Goal: Information Seeking & Learning: Learn about a topic

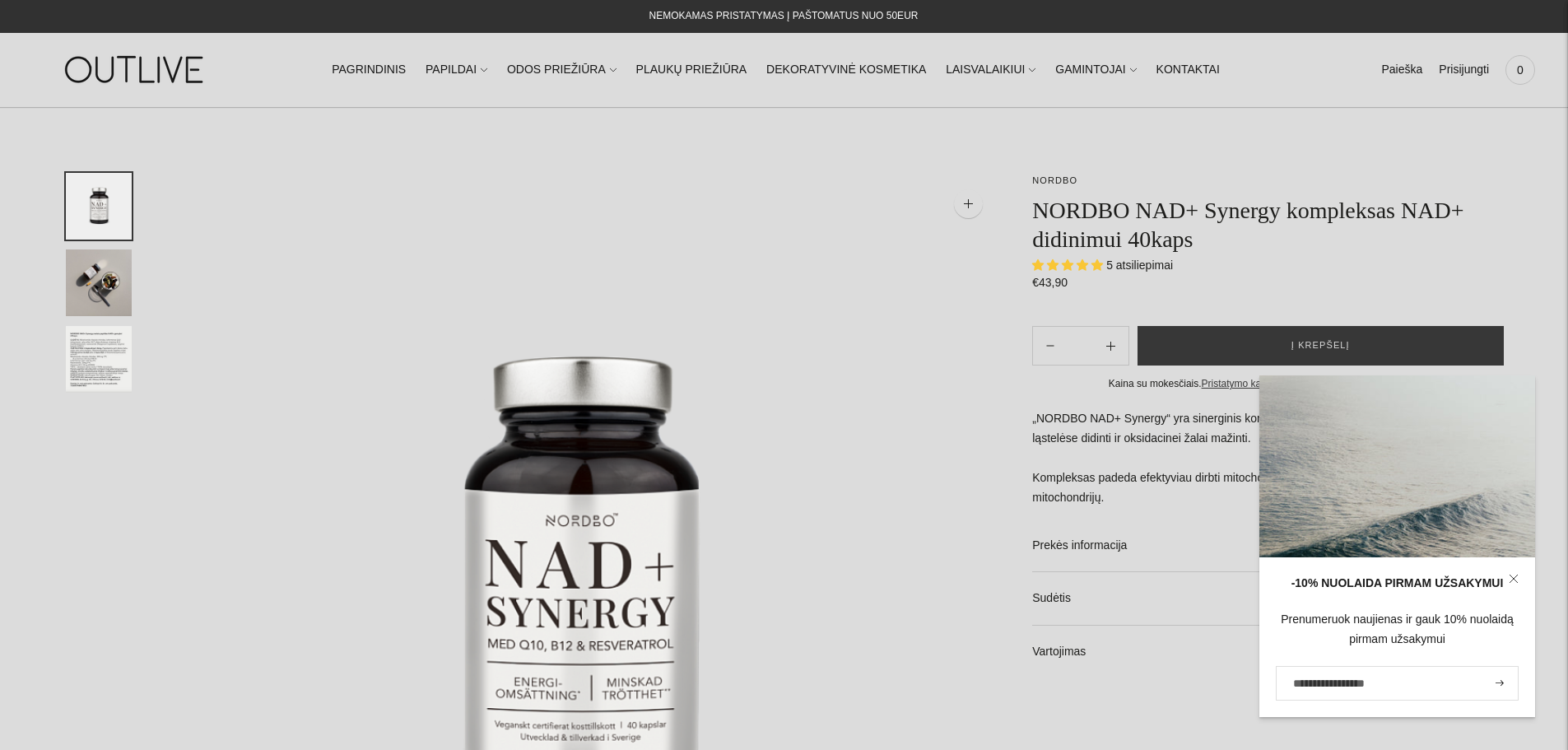
select select "**********"
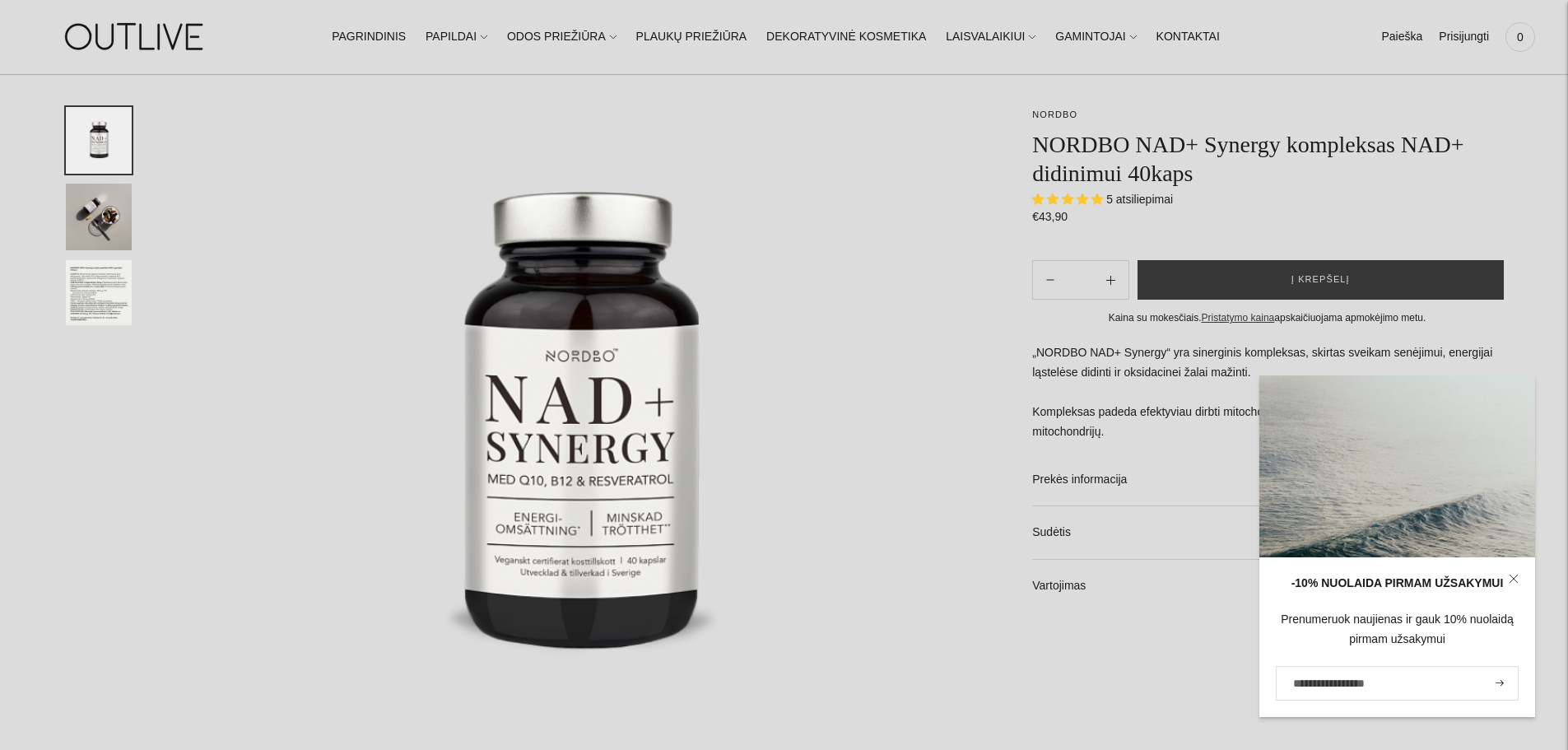
click at [1511, 581] on icon at bounding box center [1512, 577] width 7 height 7
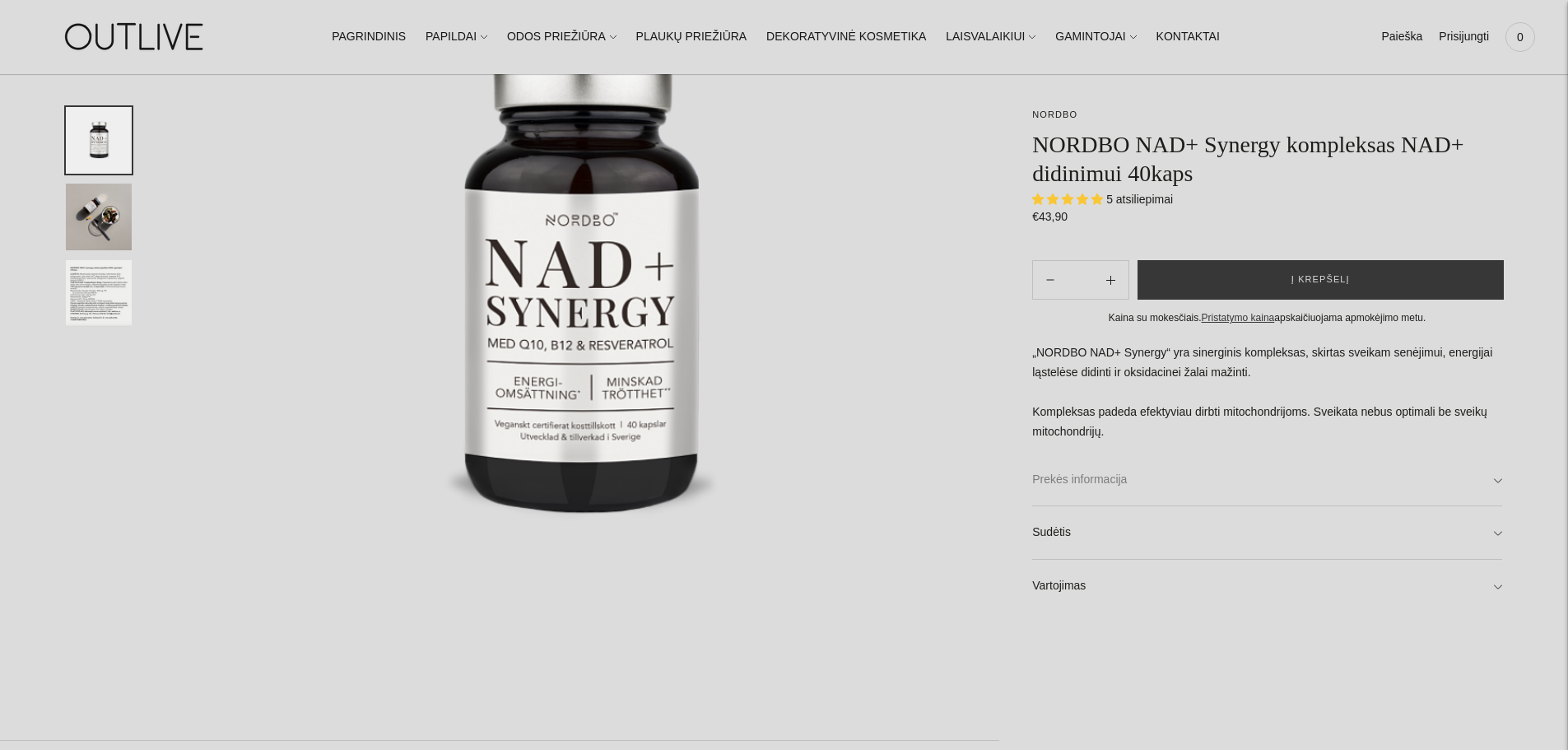
scroll to position [330, 0]
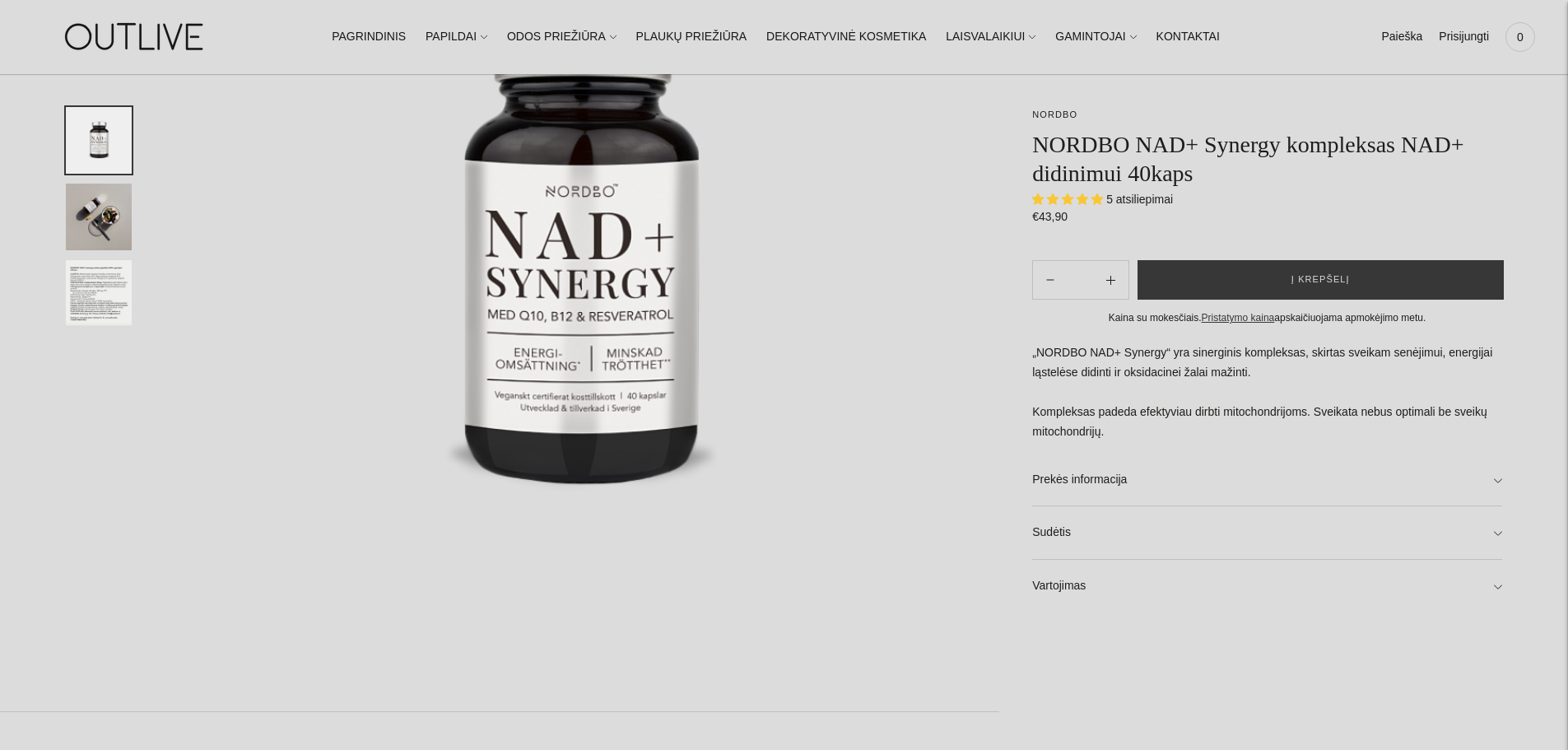
click at [103, 288] on img "Translation missing: en.general.accessibility.image_thumbail" at bounding box center [99, 293] width 66 height 67
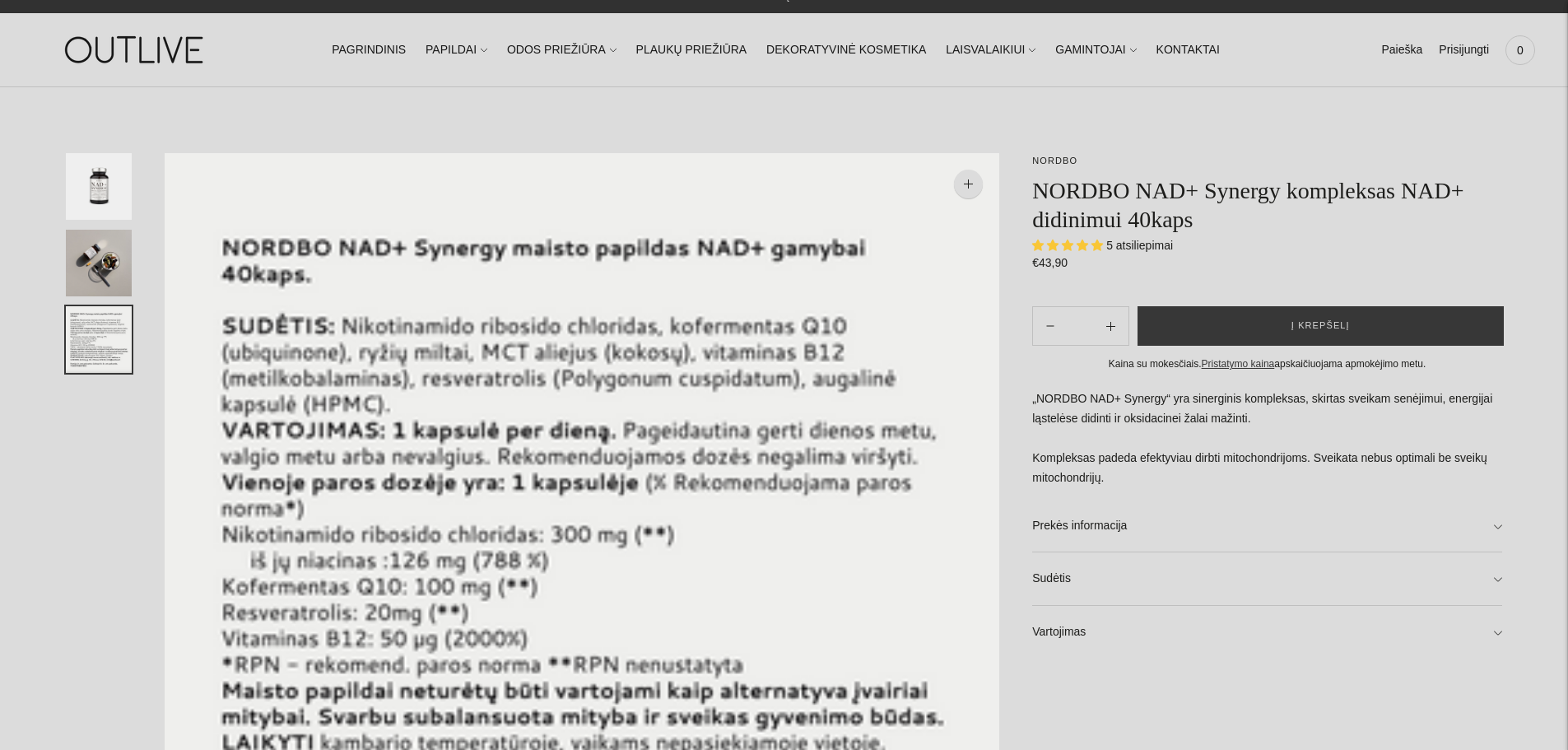
scroll to position [0, 0]
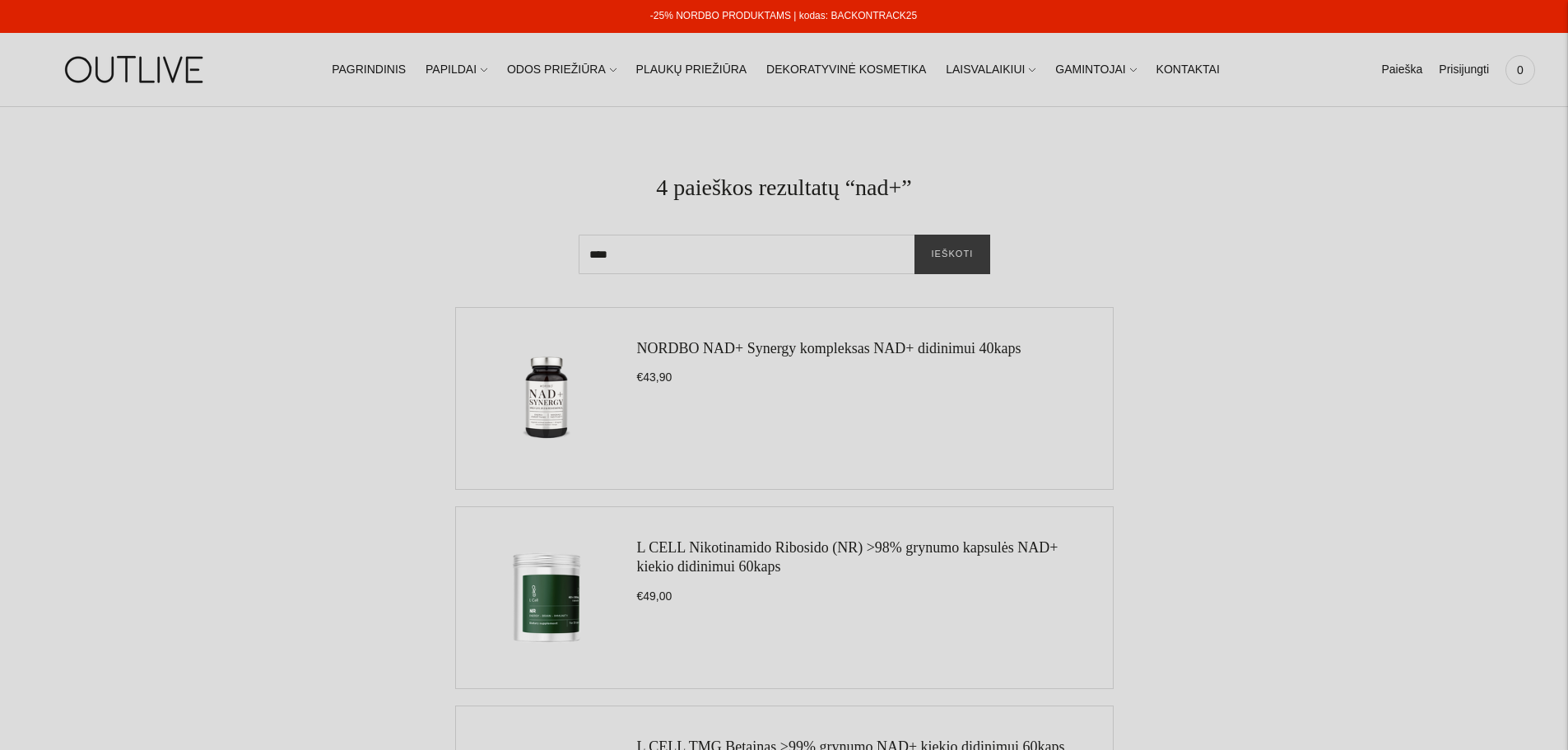
click at [779, 352] on link "NORDBO NAD+ Synergy kompleksas NAD+ didinimui 40kaps" at bounding box center [829, 348] width 385 height 16
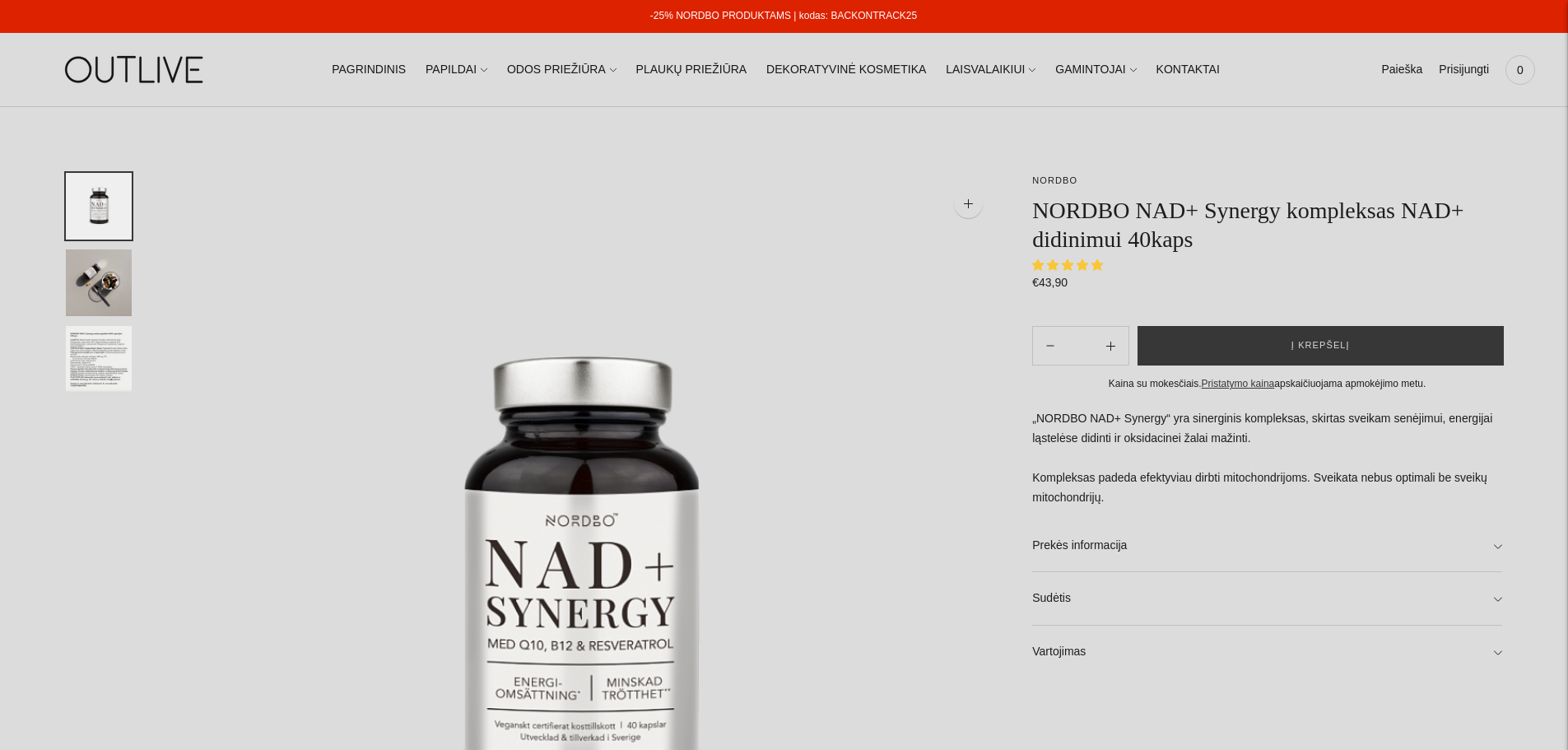
select select "**********"
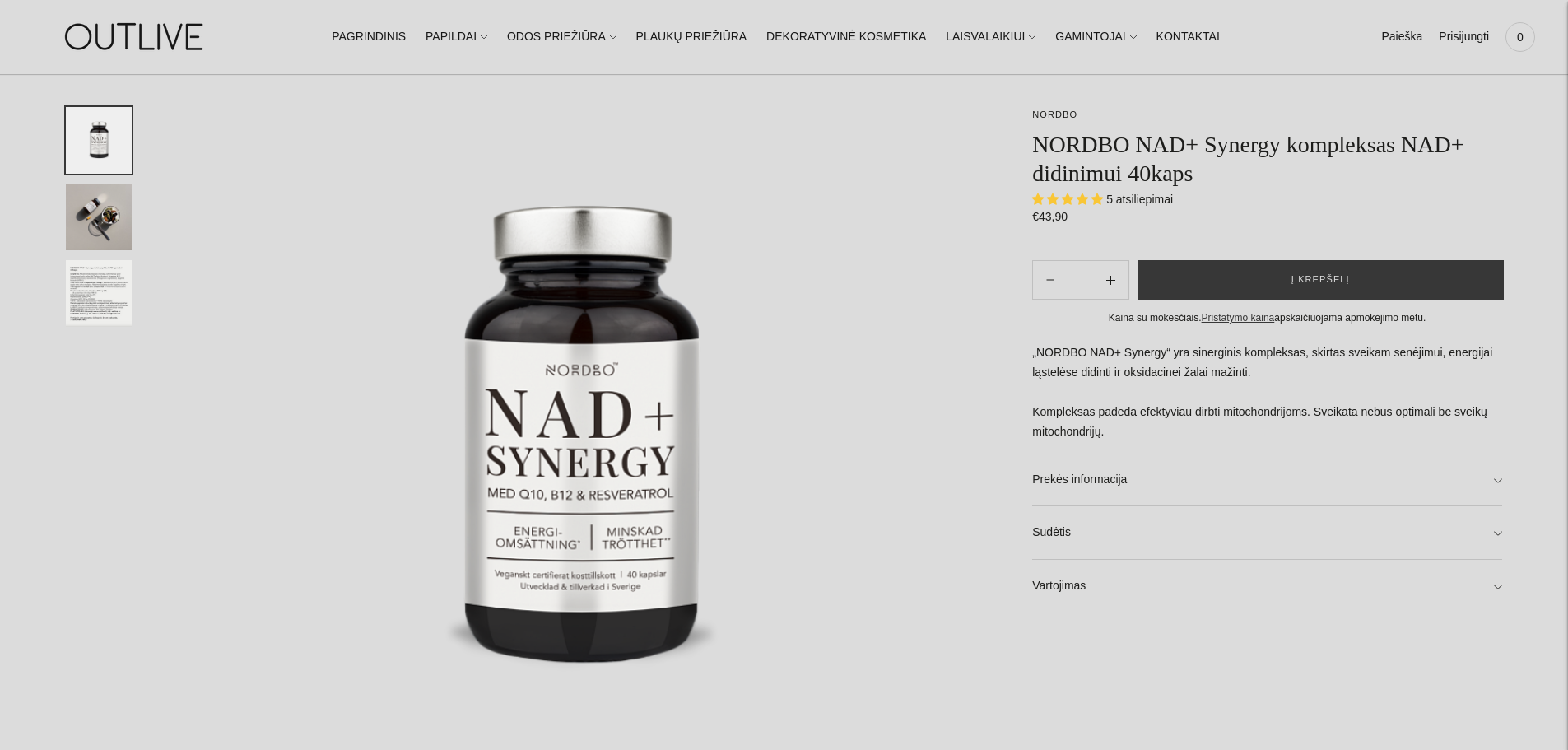
scroll to position [165, 0]
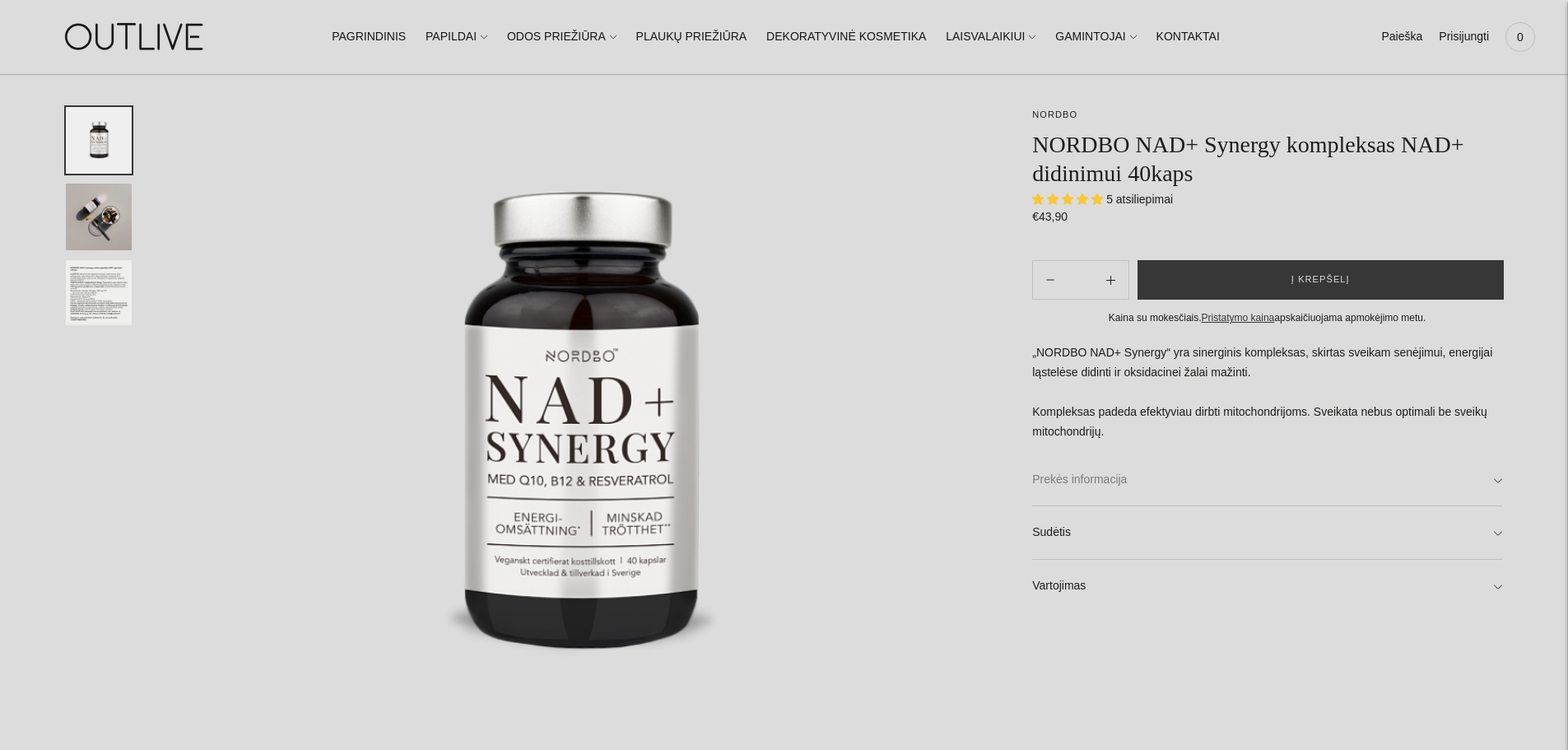
click at [1099, 488] on link "Prekės informacija" at bounding box center [1266, 479] width 470 height 53
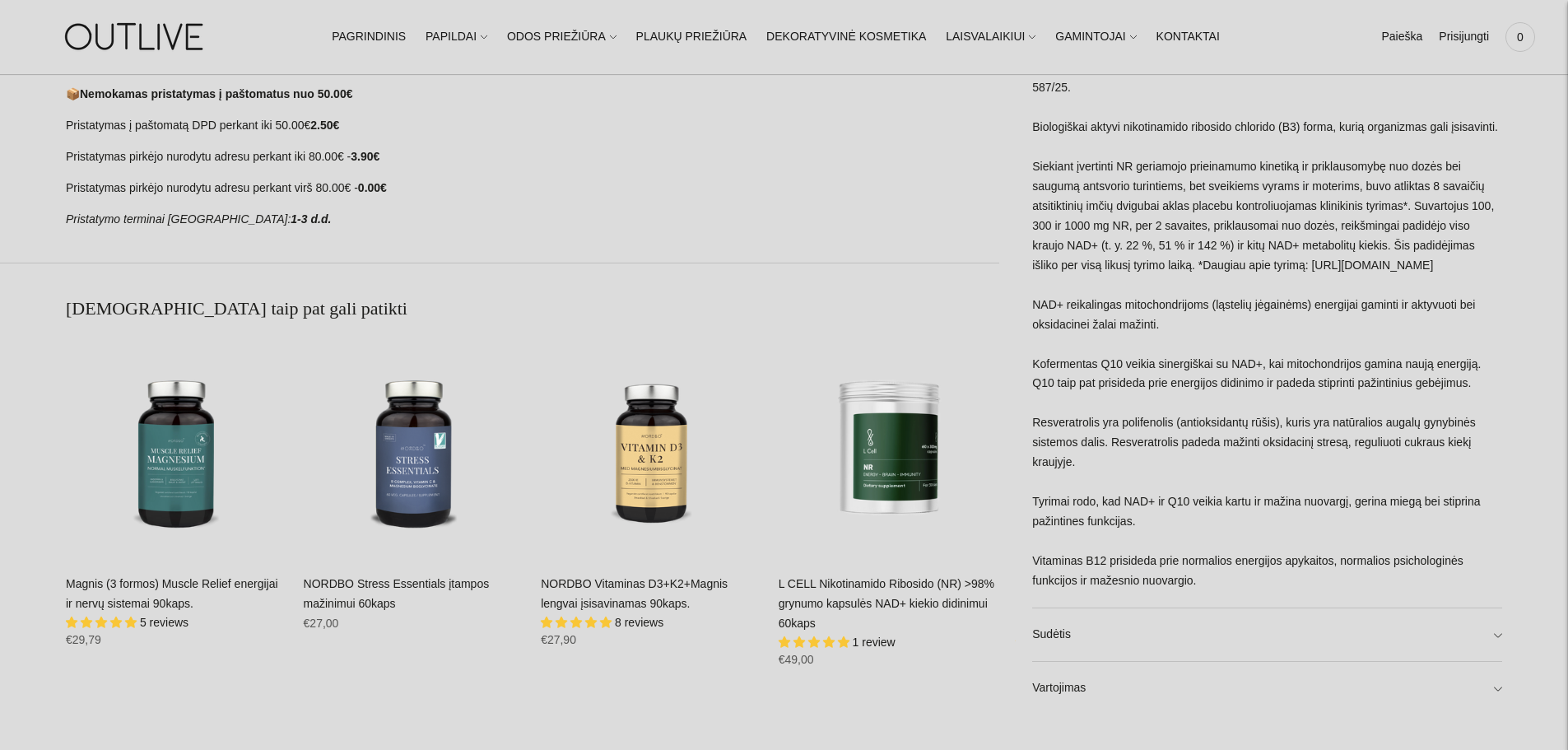
scroll to position [1152, 0]
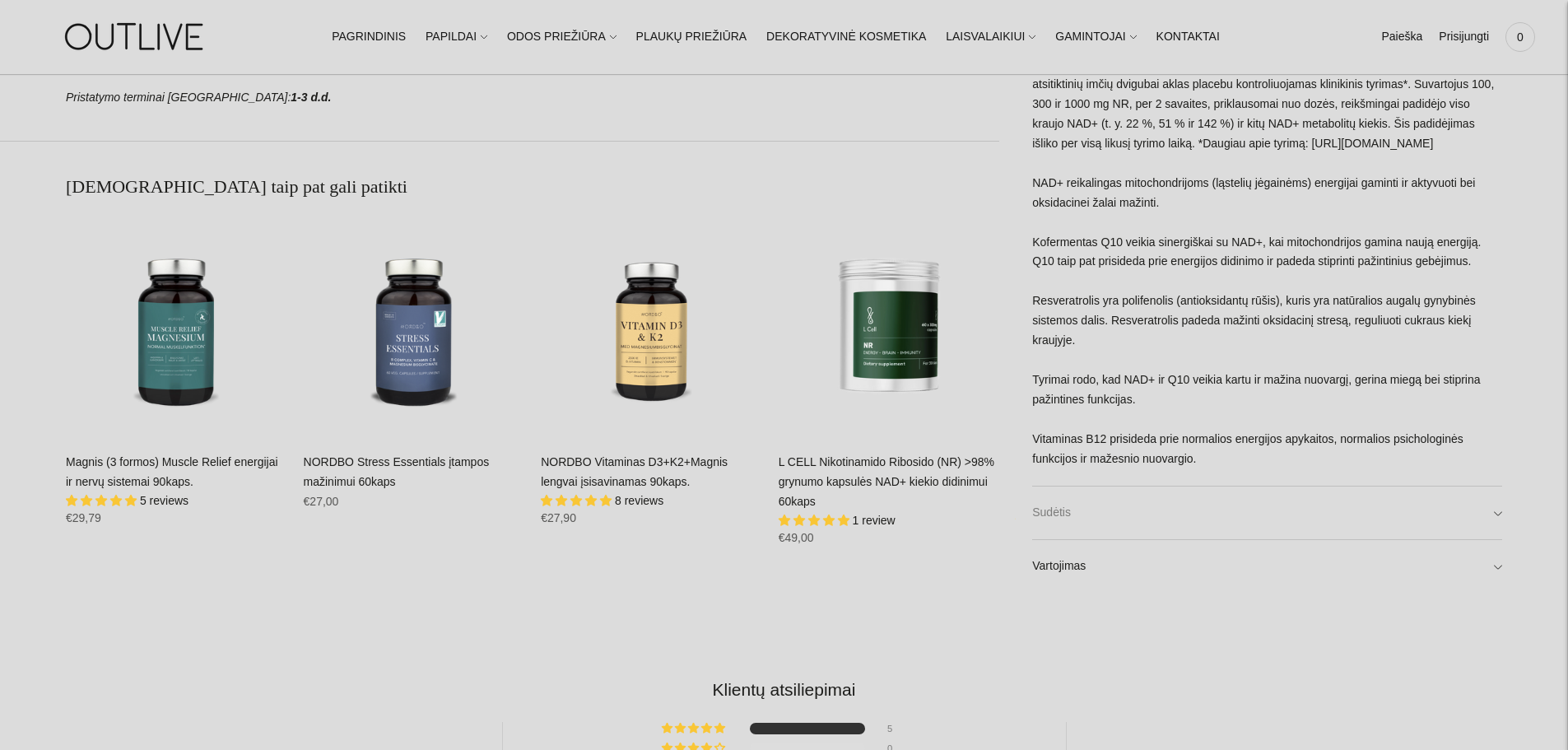
click at [1389, 517] on link "Sudėtis" at bounding box center [1266, 511] width 470 height 53
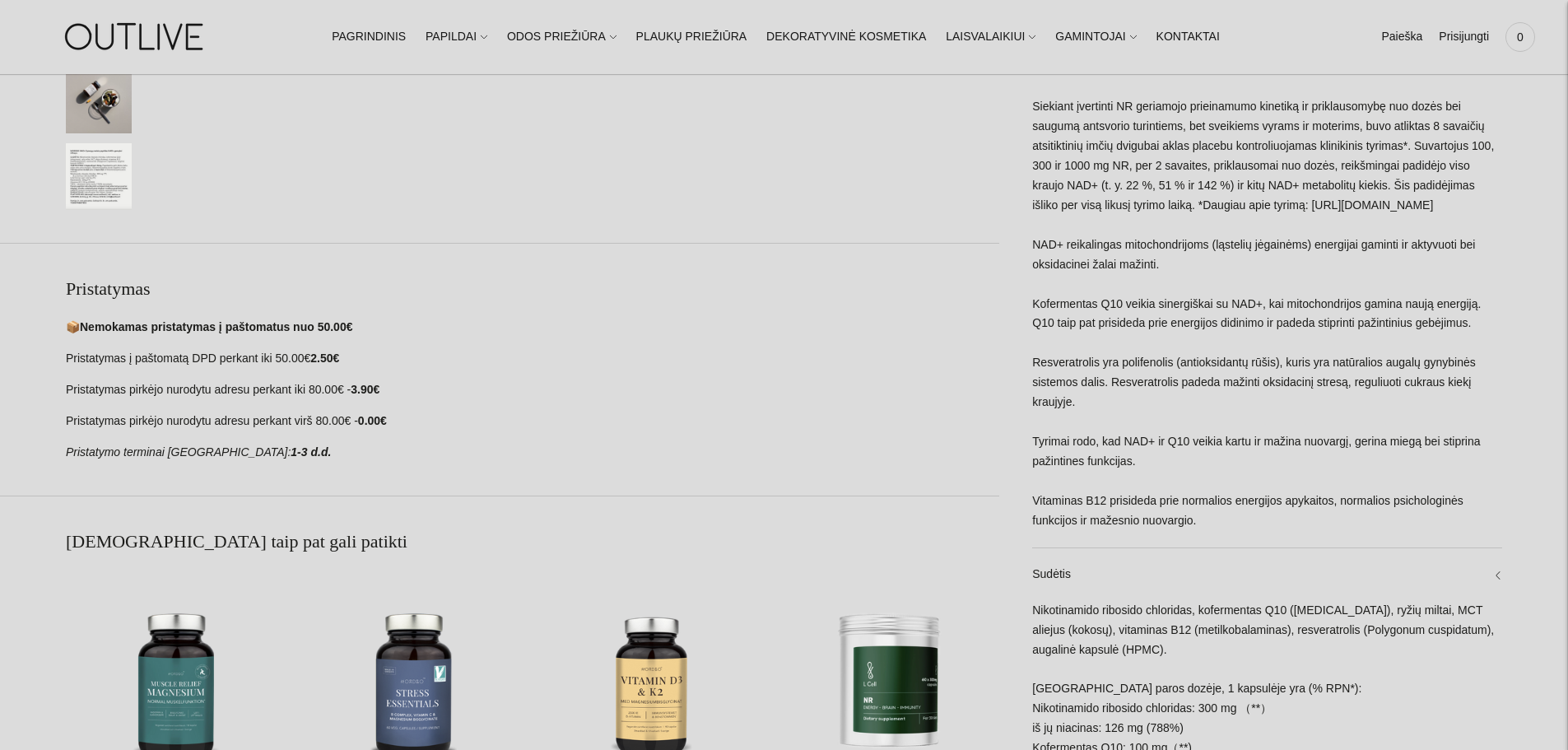
scroll to position [823, 0]
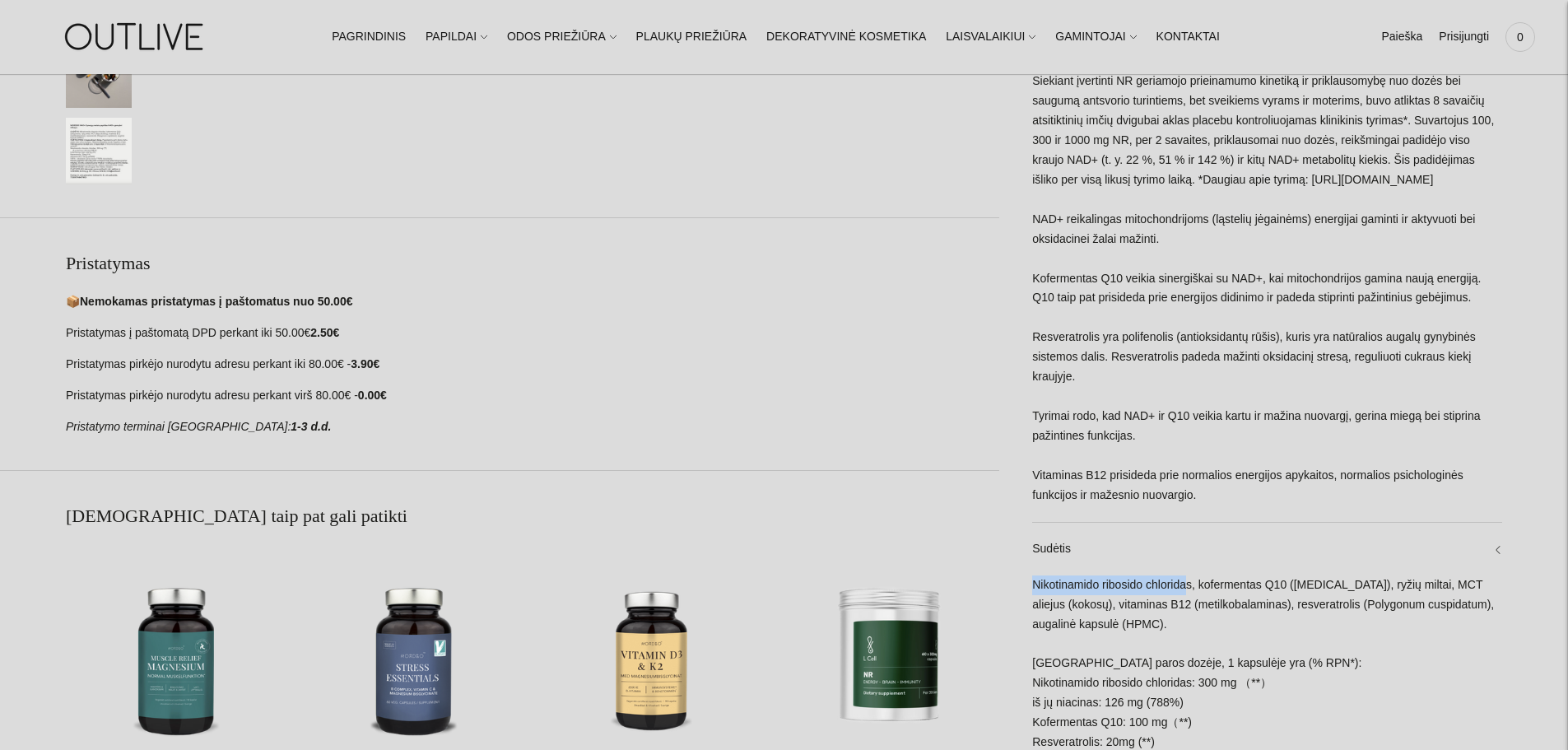
drag, startPoint x: 1033, startPoint y: 584, endPoint x: 1189, endPoint y: 584, distance: 156.0
click at [1189, 584] on div "Nikotinamido ribosido chloridas, kofermentas Q10 (ubiquinone), ryžių miltai, MC…" at bounding box center [1266, 721] width 470 height 293
drag, startPoint x: 1194, startPoint y: 584, endPoint x: 1032, endPoint y: 577, distance: 162.2
click at [1032, 577] on div "Nikotinamido ribosido chloridas, kofermentas Q10 (ubiquinone), ryžių miltai, MC…" at bounding box center [1266, 721] width 470 height 293
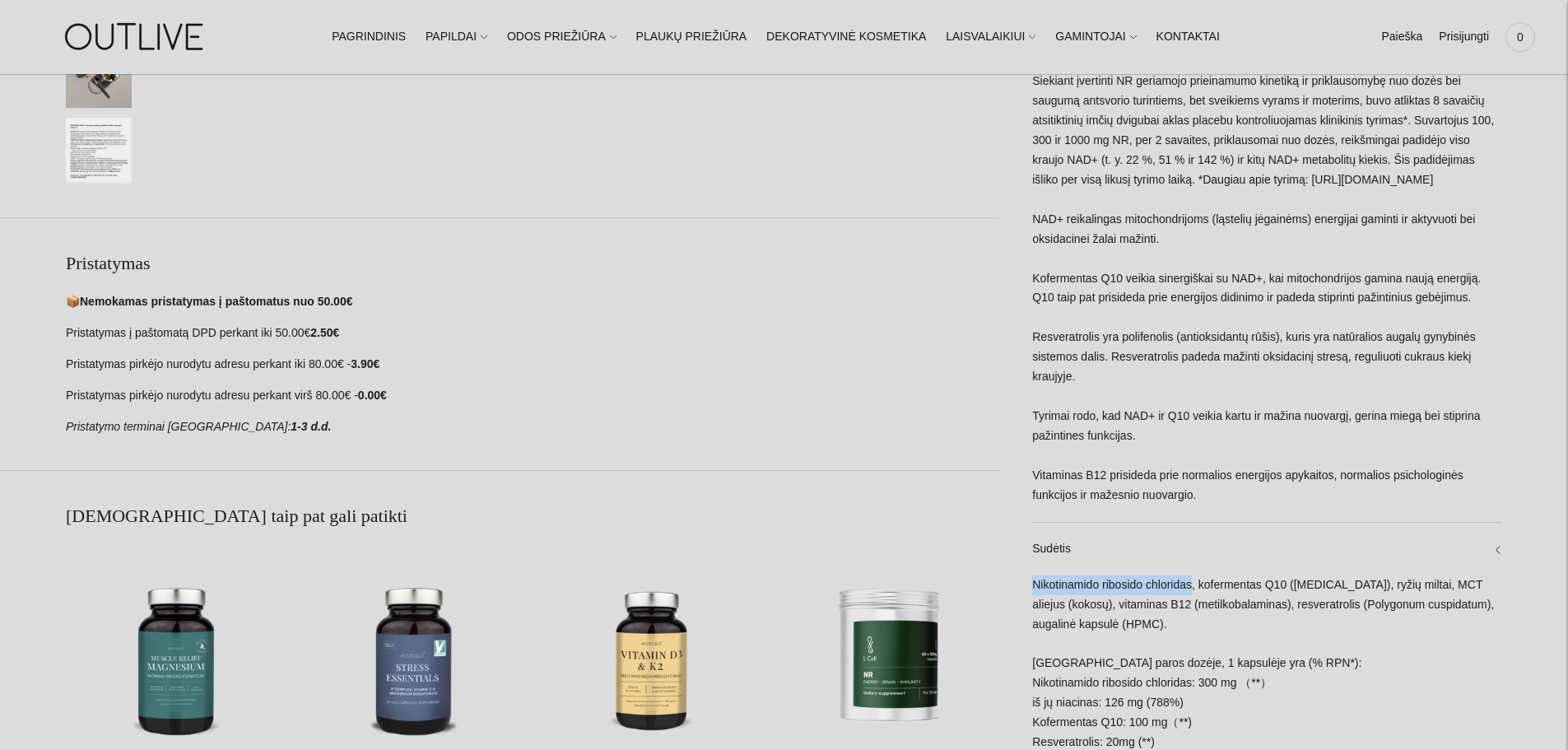
copy div "Nikotinamido ribosido chloridas"
